Goal: Information Seeking & Learning: Learn about a topic

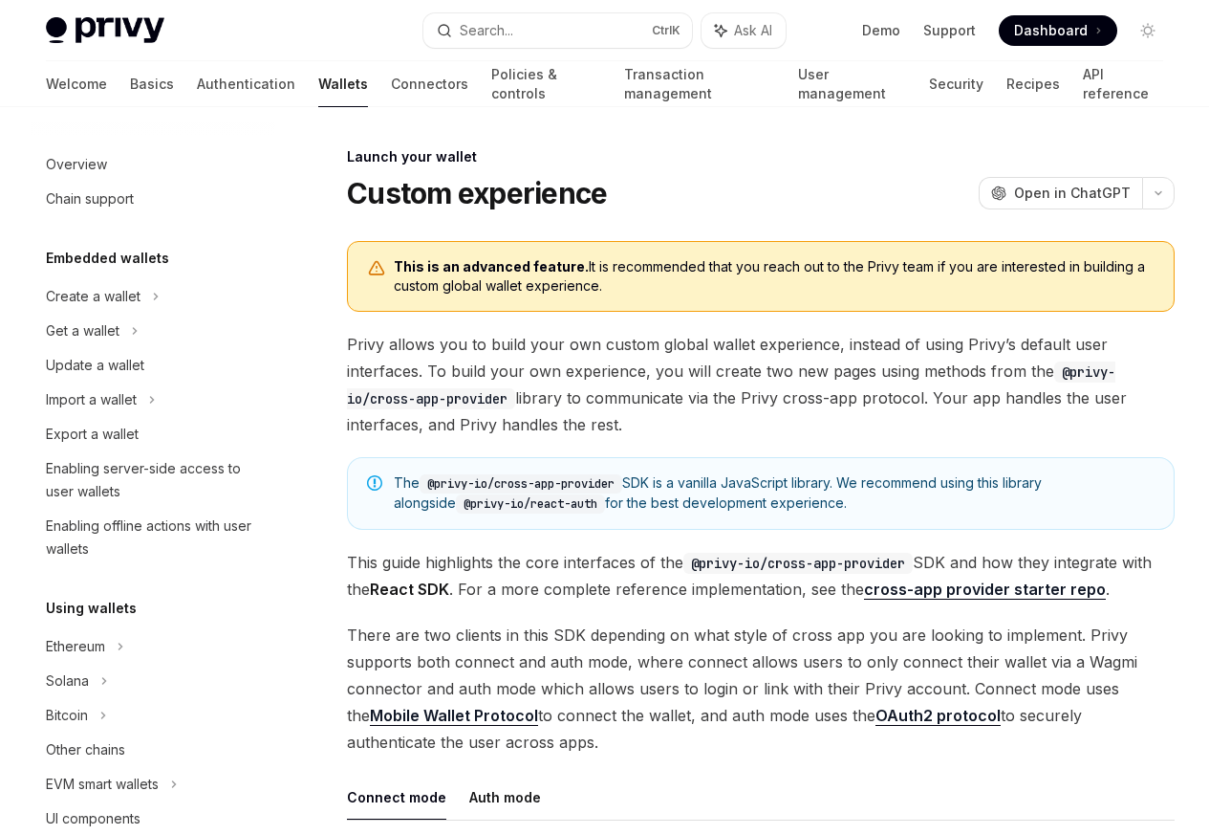
scroll to position [876, 0]
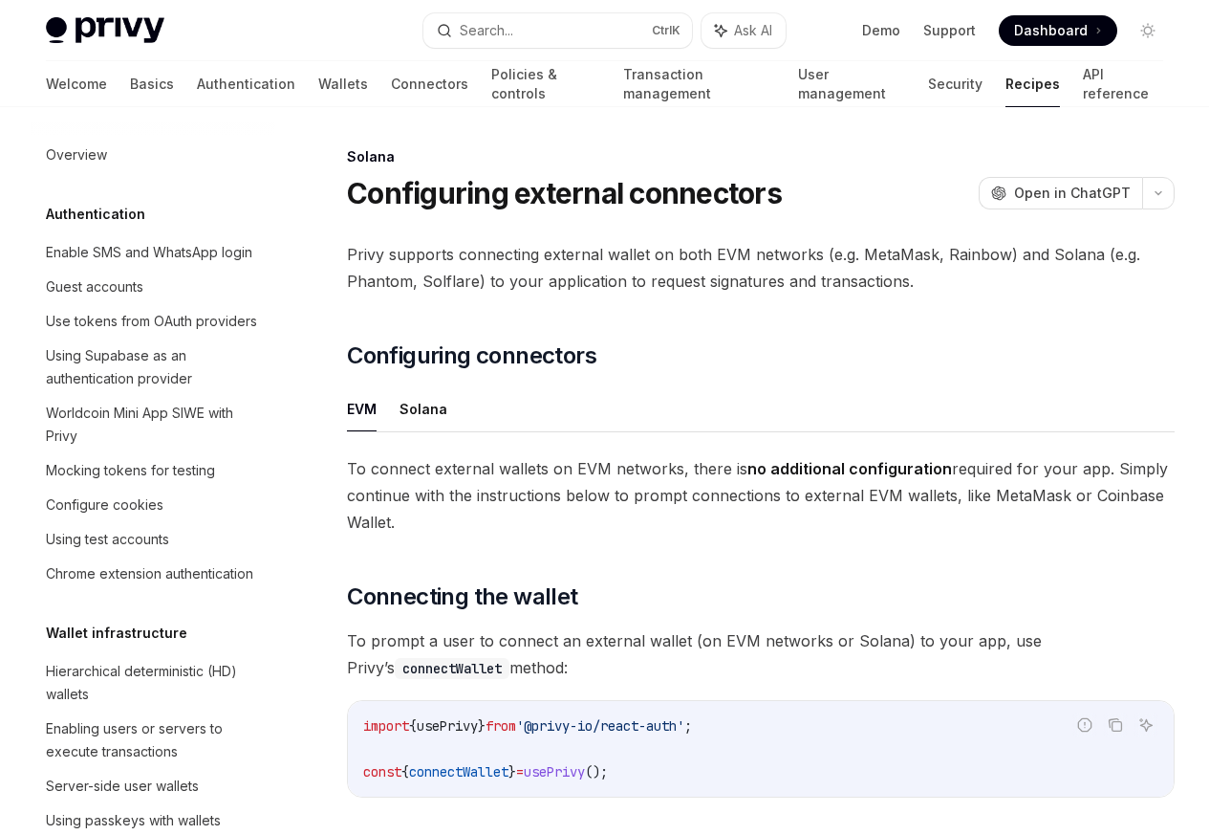
scroll to position [3062, 0]
